Goal: Transaction & Acquisition: Download file/media

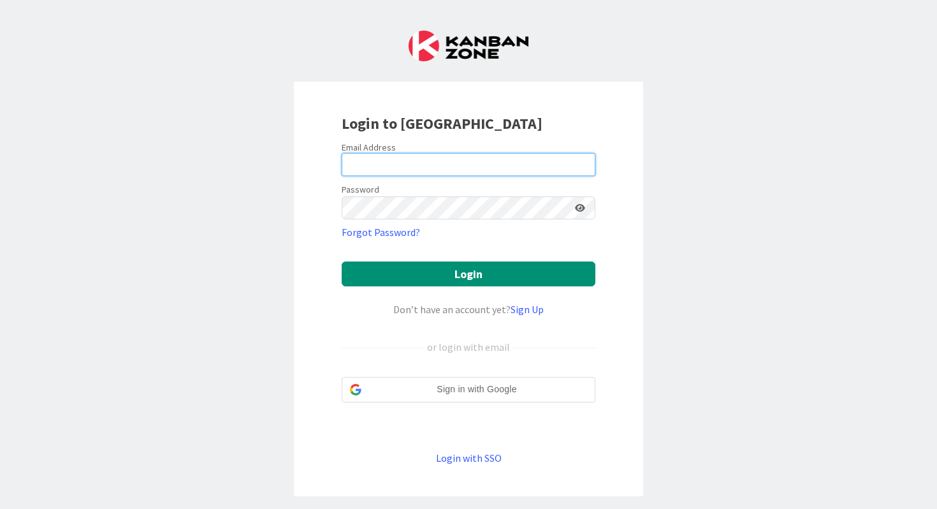
type input "[EMAIL_ADDRESS][DOMAIN_NAME]"
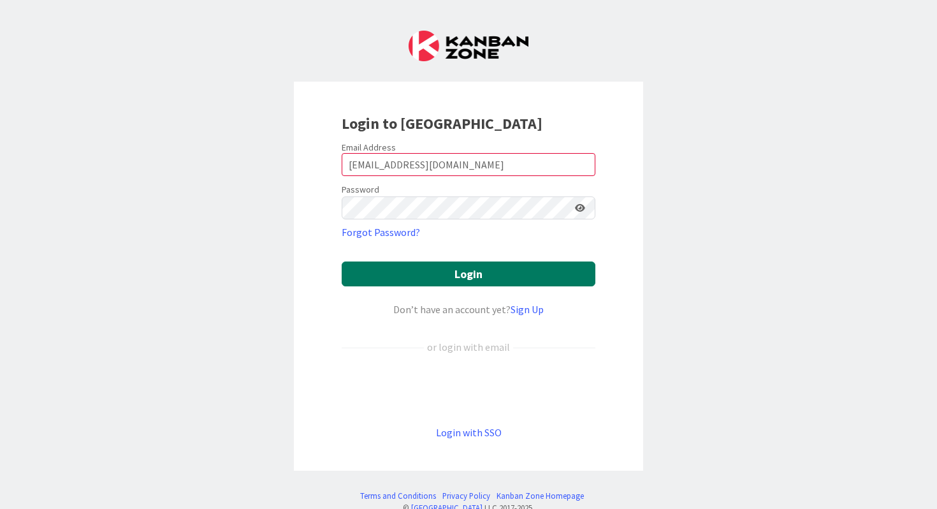
click at [427, 274] on button "Login" at bounding box center [469, 273] width 254 height 25
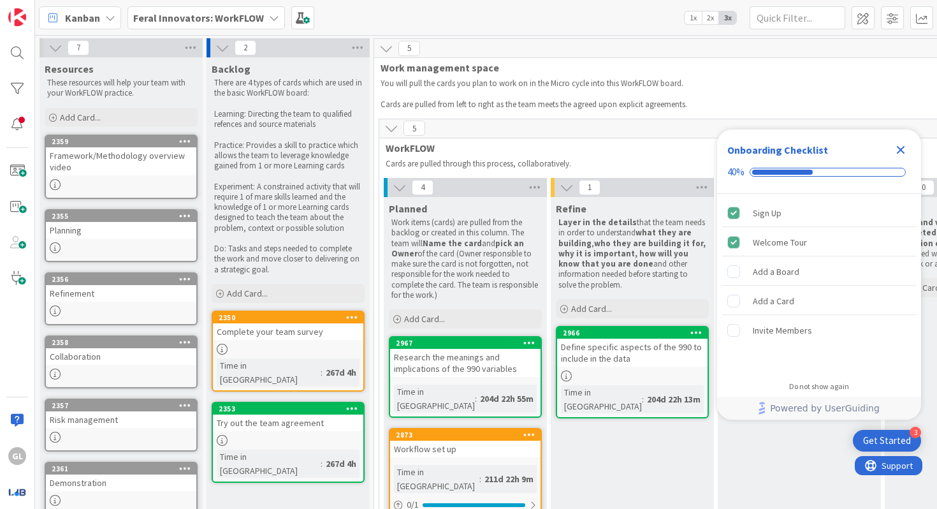
click at [902, 150] on icon "Close Checklist" at bounding box center [901, 150] width 8 height 8
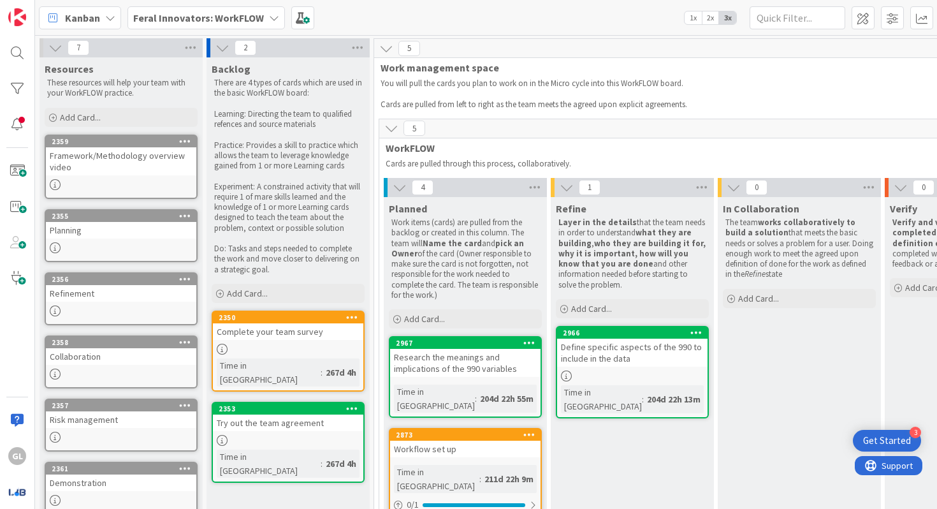
click at [214, 20] on b "Feral Innovators: WorkFLOW" at bounding box center [198, 17] width 131 height 13
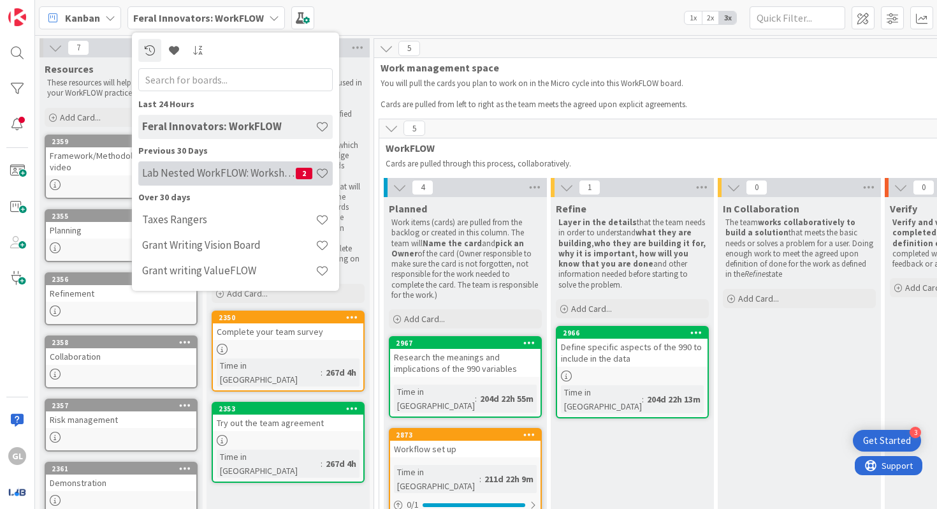
click at [219, 170] on h4 "Lab Nested WorkFLOW: Workshop" at bounding box center [219, 172] width 154 height 13
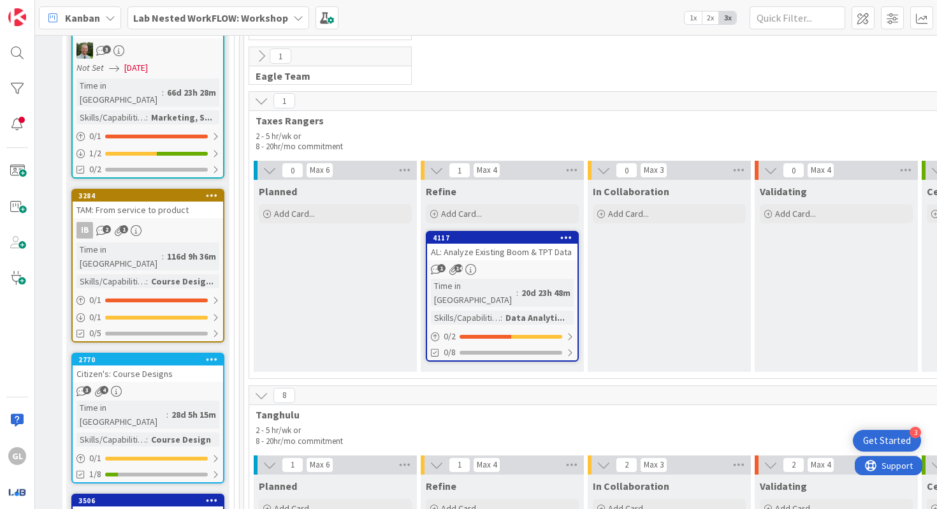
scroll to position [981, 1831]
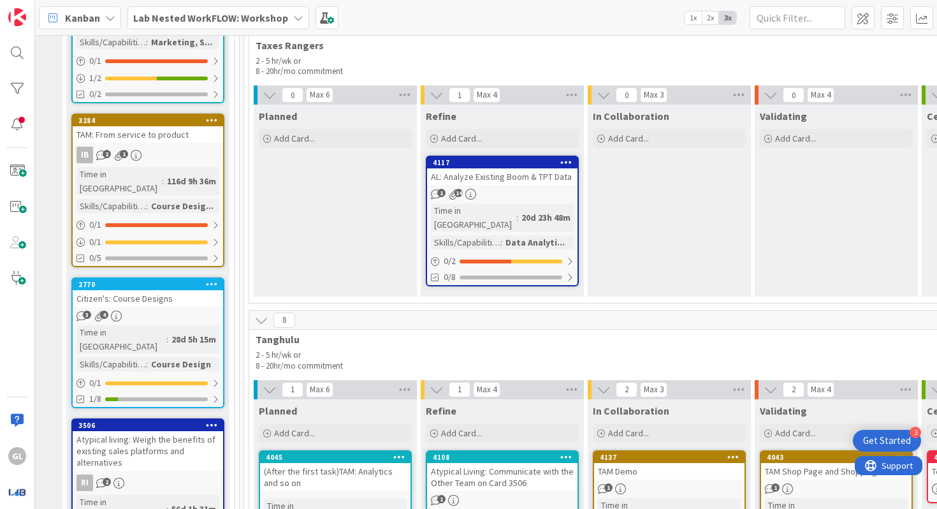
click at [519, 175] on div "AL: Analyze Existing Boom & TPT Data" at bounding box center [502, 176] width 150 height 17
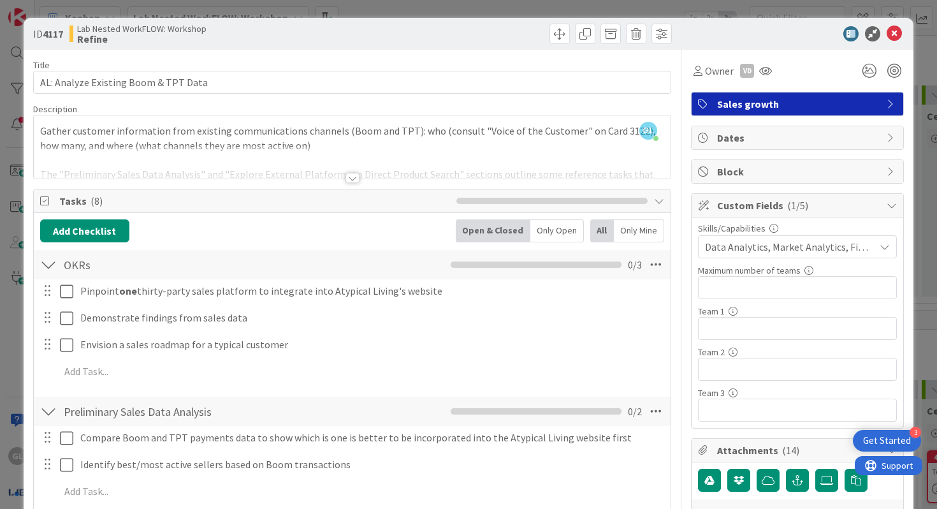
click at [307, 172] on div at bounding box center [353, 162] width 638 height 33
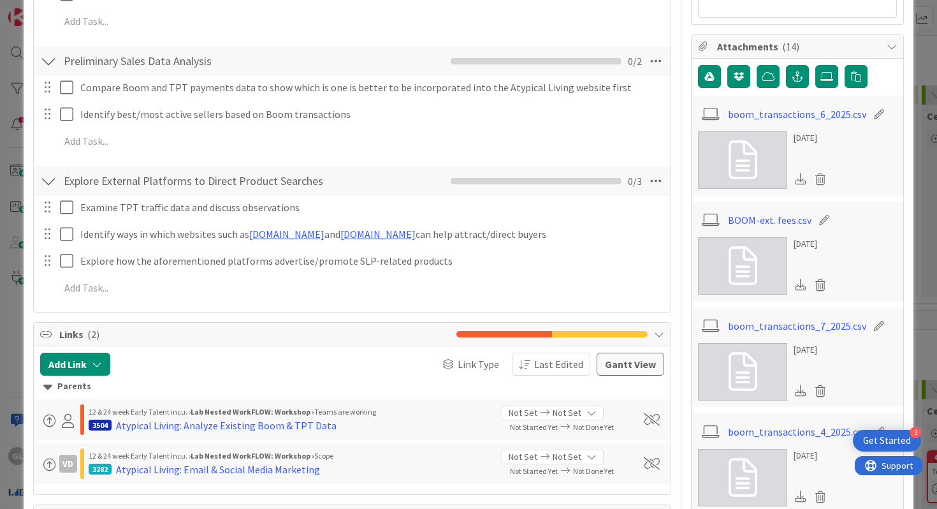
scroll to position [393, 0]
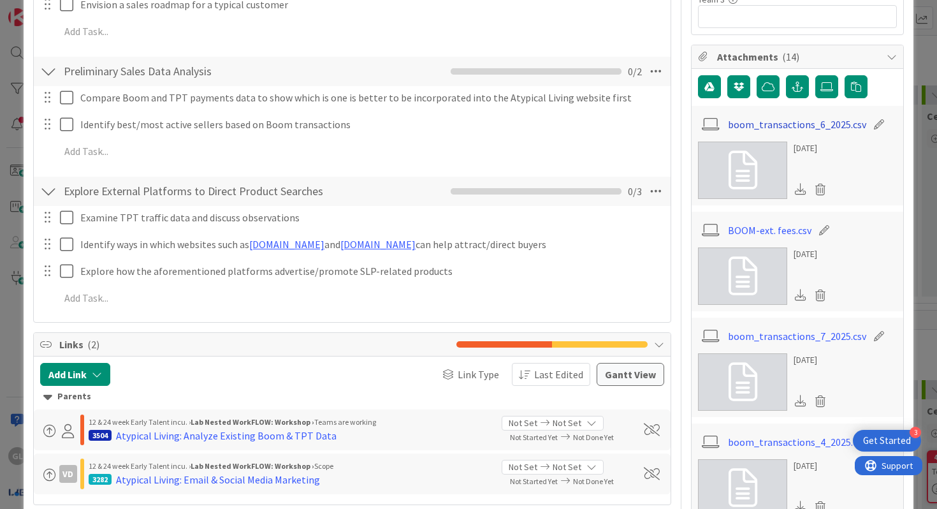
click at [769, 122] on link "boom_transactions_6_2025.csv" at bounding box center [797, 124] width 138 height 15
click at [774, 122] on link "boom_transactions_6_2025.csv" at bounding box center [797, 124] width 138 height 15
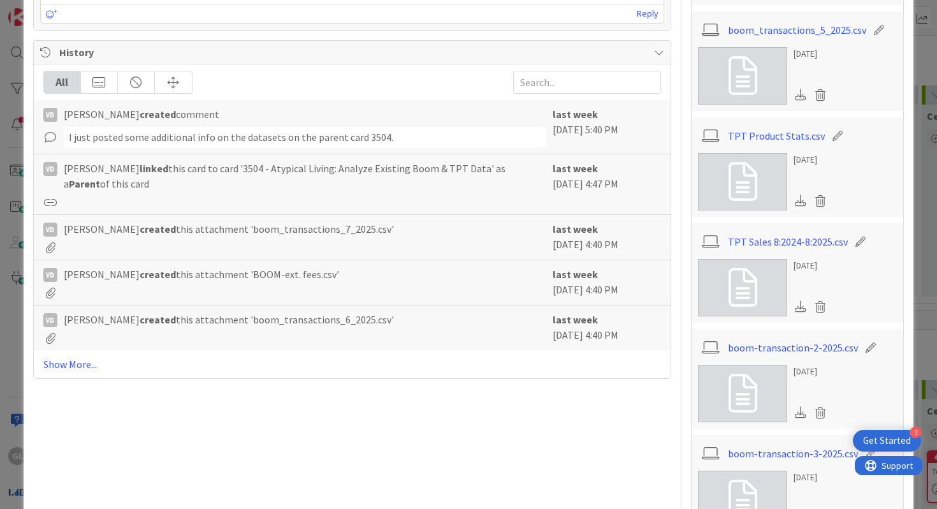
scroll to position [996, 0]
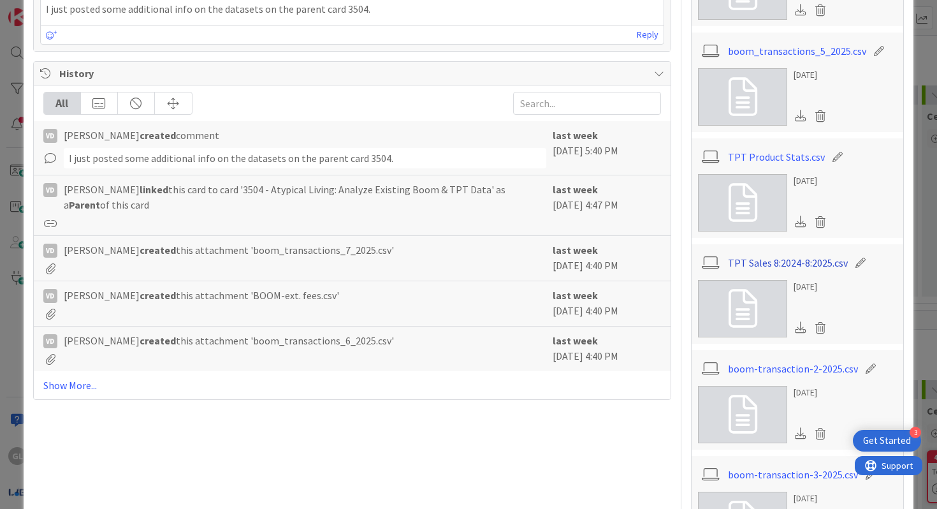
click at [754, 263] on link "TPT Sales 8:2024-8:2025.csv" at bounding box center [788, 262] width 120 height 15
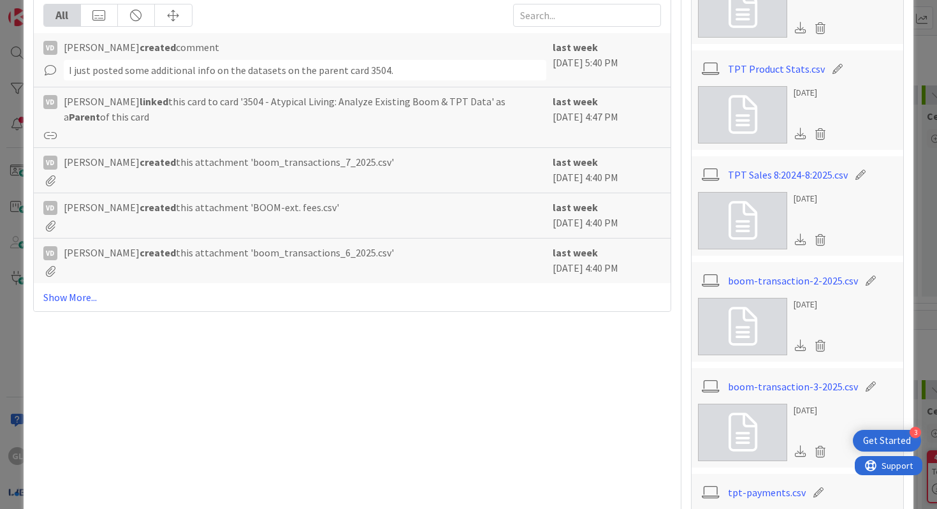
scroll to position [1111, 0]
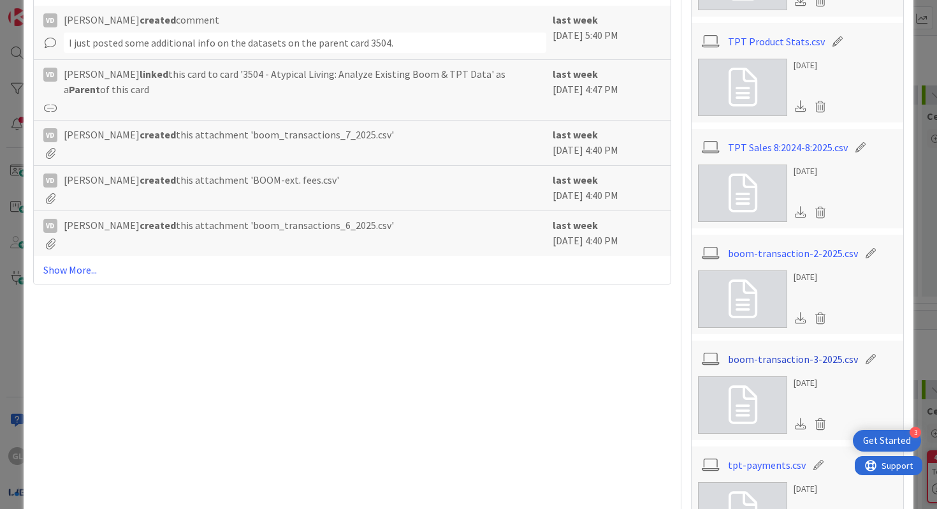
click at [747, 360] on link "boom-transaction-3-2025.csv" at bounding box center [793, 358] width 130 height 15
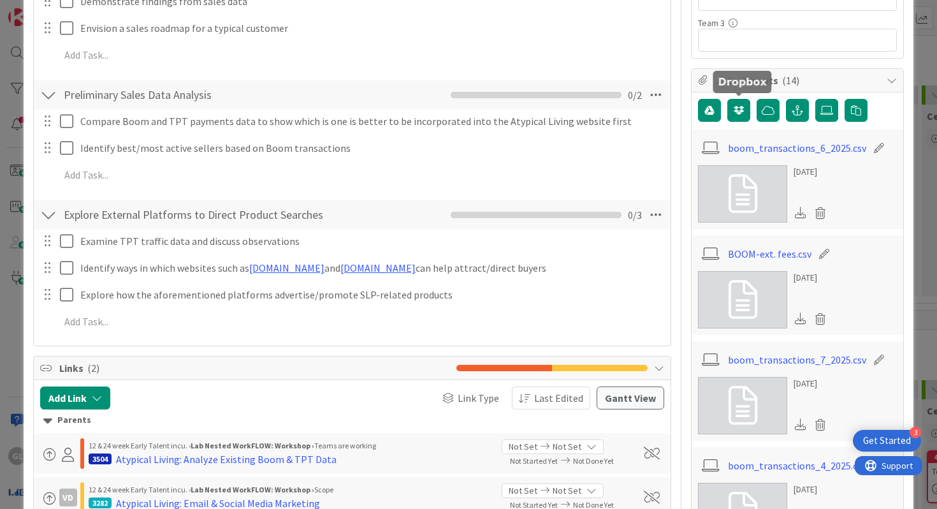
scroll to position [383, 0]
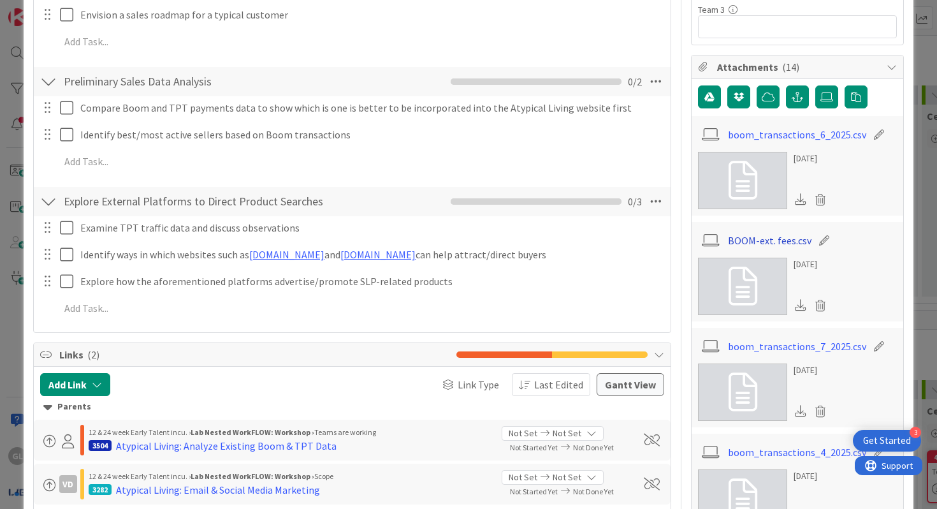
click at [768, 243] on link "BOOM-ext. fees.csv" at bounding box center [770, 240] width 84 height 15
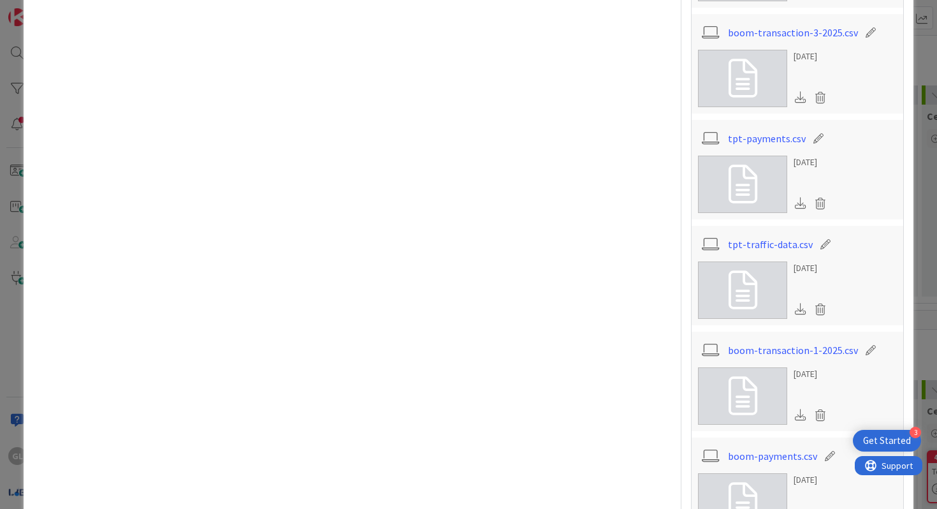
scroll to position [1462, 0]
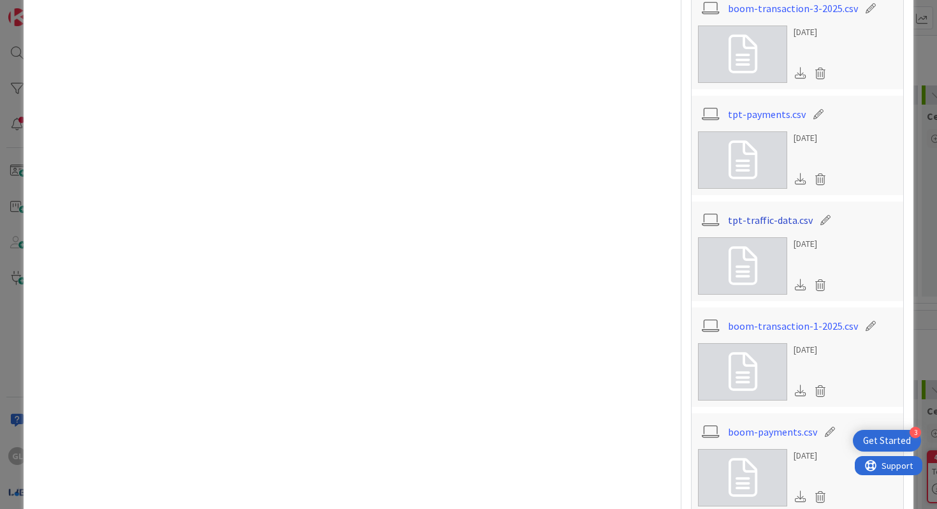
click at [754, 216] on link "tpt-traffic-data.csv" at bounding box center [770, 219] width 85 height 15
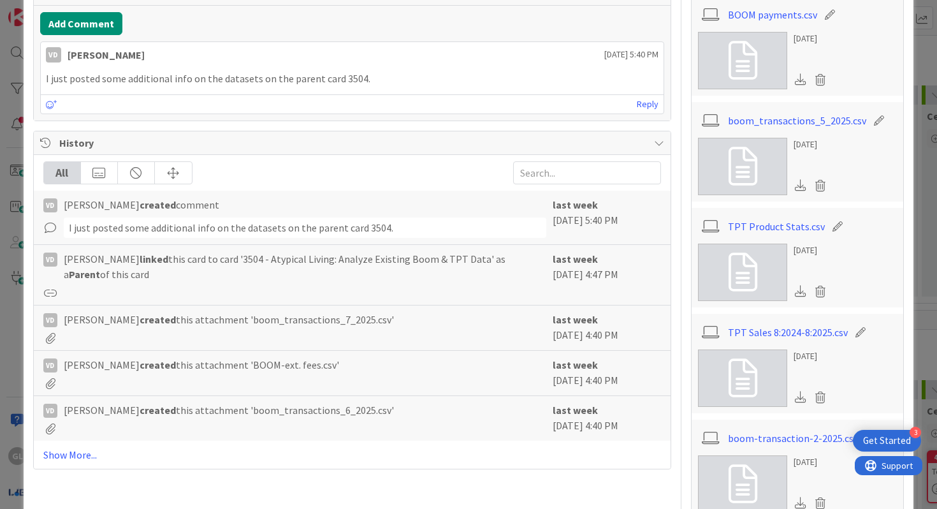
scroll to position [929, 0]
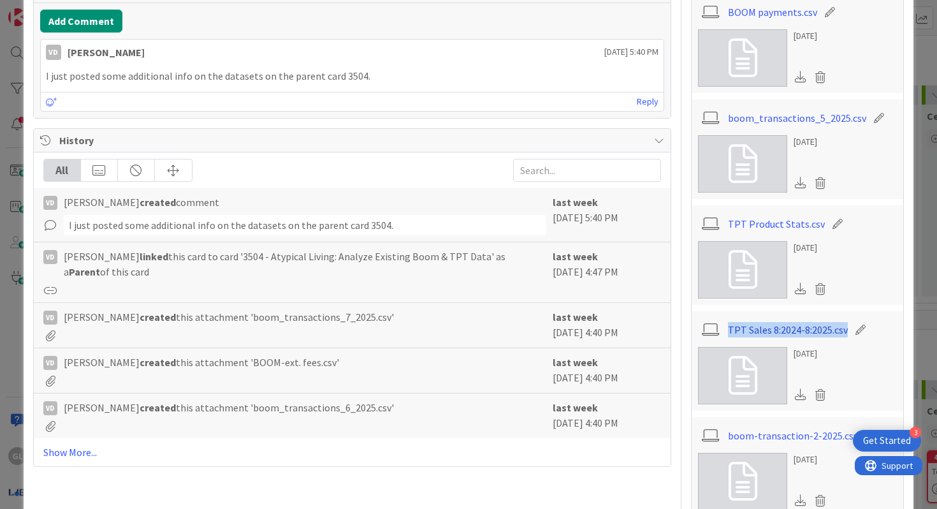
click at [818, 330] on link "TPT Sales 8:2024-8:2025.csv" at bounding box center [788, 329] width 120 height 15
click at [799, 394] on icon at bounding box center [800, 393] width 11 height 11
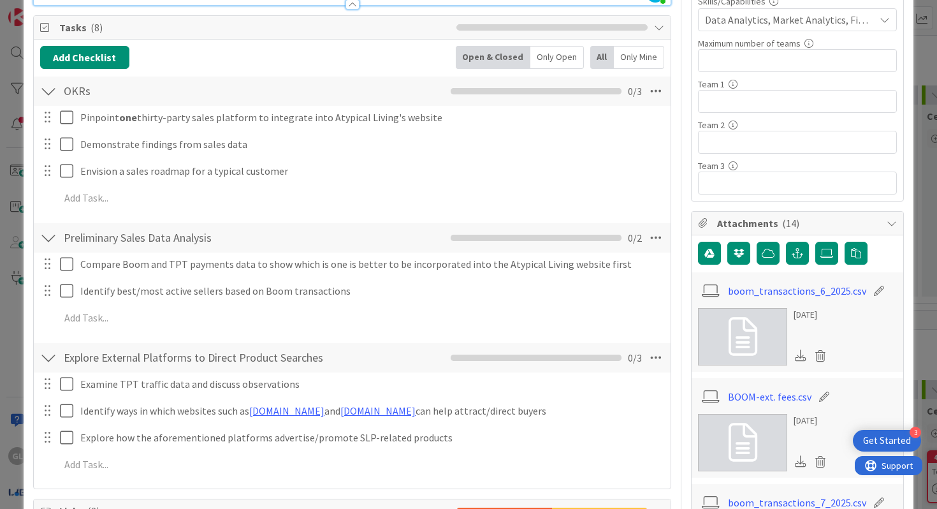
scroll to position [228, 0]
